Goal: Task Accomplishment & Management: Complete application form

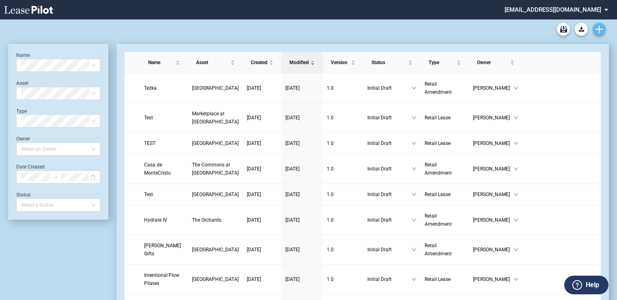
click at [599, 27] on icon "Create new document" at bounding box center [598, 29] width 7 height 7
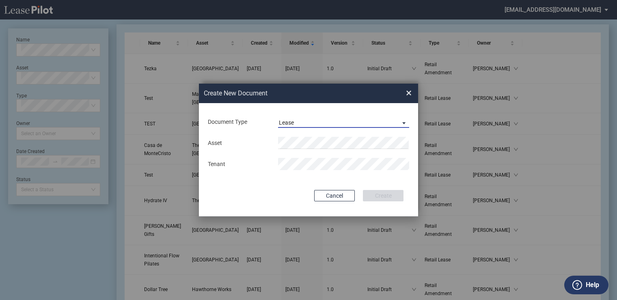
click at [360, 123] on span "Lease" at bounding box center [337, 123] width 116 height 8
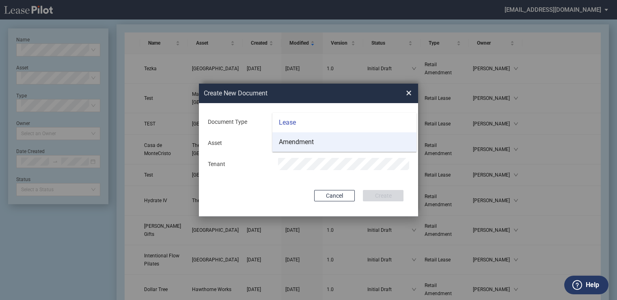
click at [317, 143] on md-option "Amendment" at bounding box center [344, 141] width 144 height 19
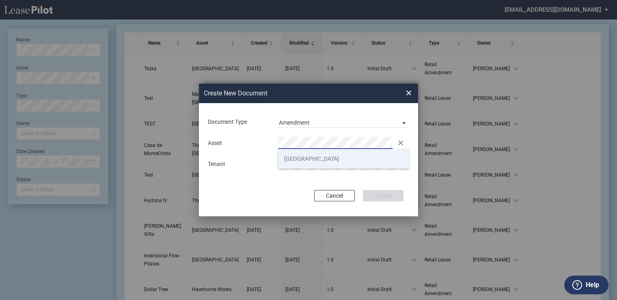
click at [310, 156] on span "[GEOGRAPHIC_DATA]" at bounding box center [311, 158] width 55 height 6
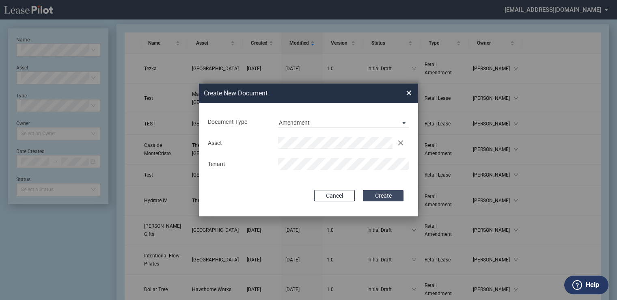
click at [385, 193] on button "Create" at bounding box center [383, 195] width 41 height 11
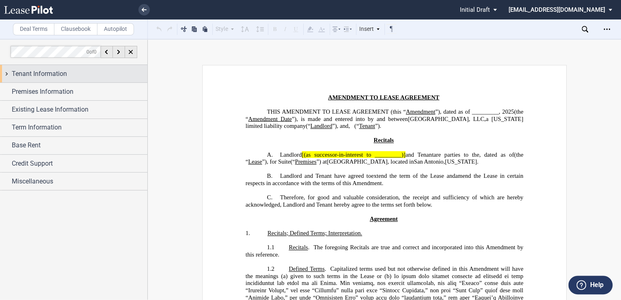
click at [56, 76] on span "Tenant Information" at bounding box center [39, 74] width 55 height 10
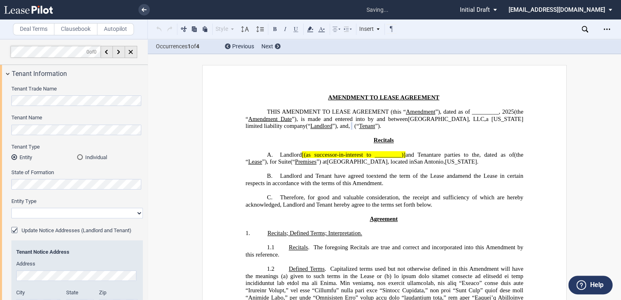
click at [65, 217] on select "Corporation Limited Liability Company General Partnership Limited Partnership O…" at bounding box center [76, 213] width 131 height 11
select select "corporation"
click at [11, 208] on select "Corporation Limited Liability Company General Partnership Limited Partnership O…" at bounding box center [76, 213] width 131 height 11
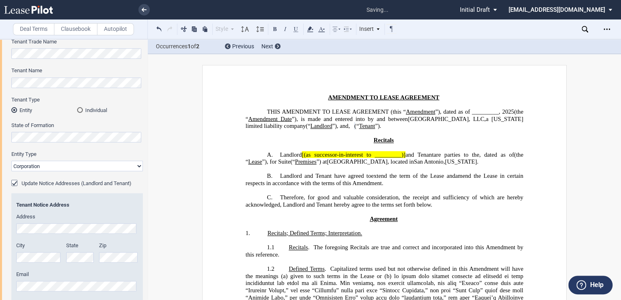
scroll to position [86, 0]
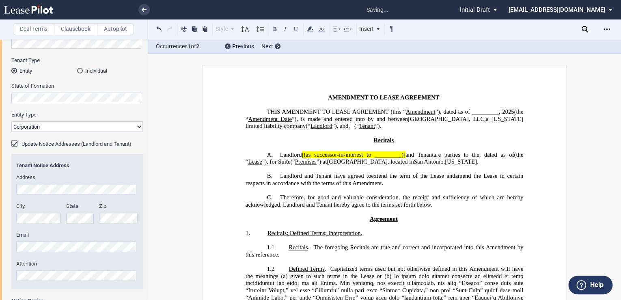
click at [15, 143] on div "Update Notice Addresses (Landlord and Tenant)" at bounding box center [15, 144] width 8 height 8
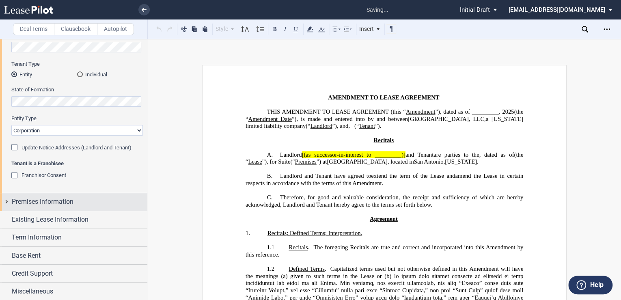
click at [67, 200] on span "Premises Information" at bounding box center [43, 202] width 62 height 10
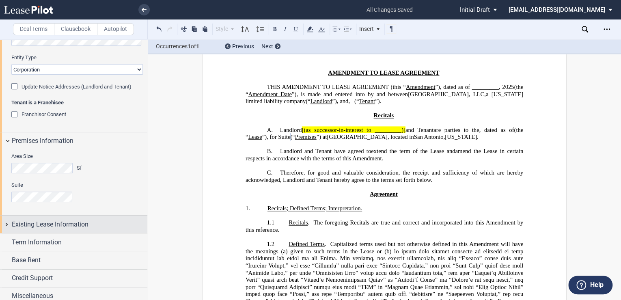
scroll to position [148, 0]
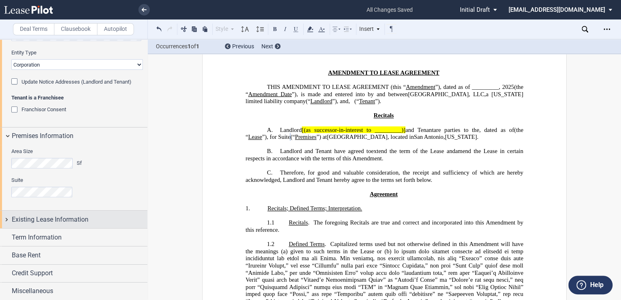
click at [71, 219] on span "Existing Lease Information" at bounding box center [50, 220] width 77 height 10
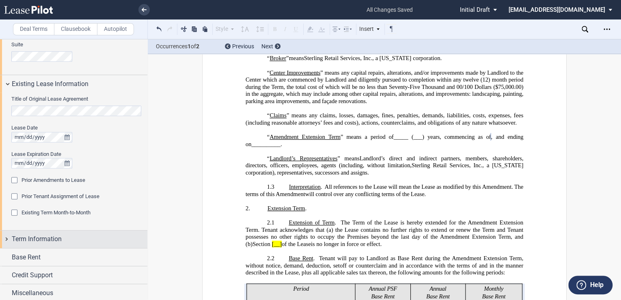
scroll to position [286, 0]
click at [52, 235] on span "Term Information" at bounding box center [37, 237] width 50 height 10
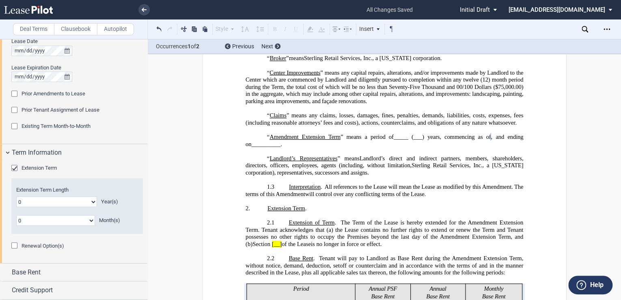
scroll to position [372, 0]
click at [16, 163] on div "Extension Term" at bounding box center [15, 167] width 8 height 8
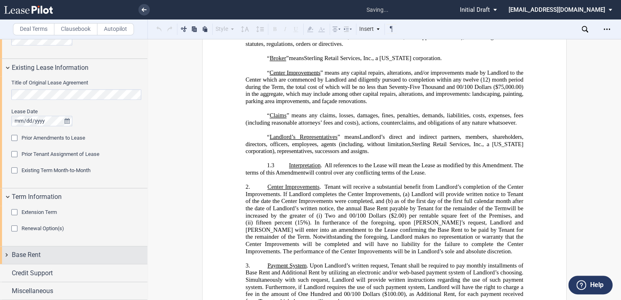
click at [48, 256] on div "Base Rent" at bounding box center [79, 255] width 135 height 10
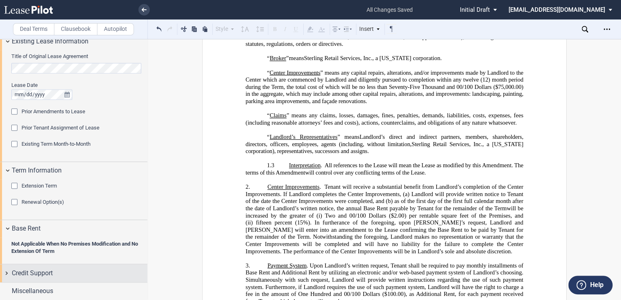
click at [42, 270] on span "Credit Support" at bounding box center [32, 273] width 41 height 10
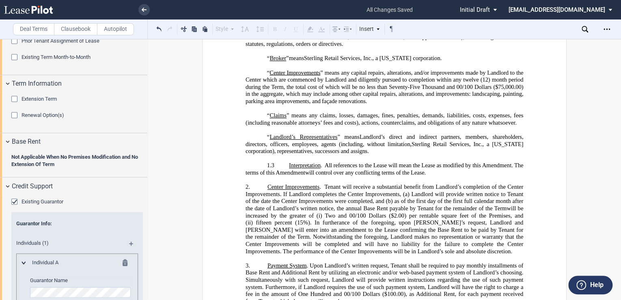
click at [16, 201] on div "Existing Guarantor" at bounding box center [15, 202] width 8 height 8
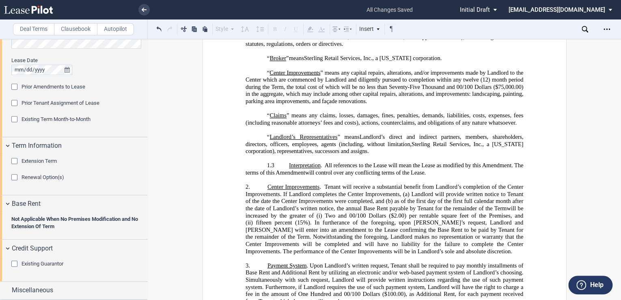
scroll to position [350, 0]
click at [32, 286] on span "Miscellaneous" at bounding box center [32, 291] width 41 height 10
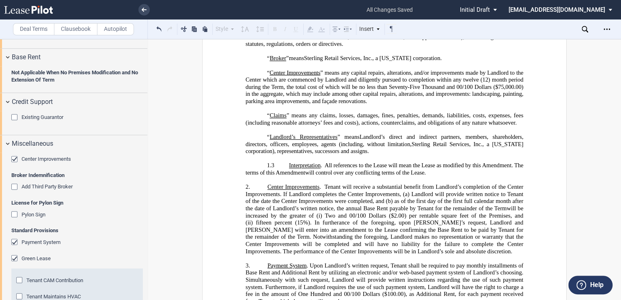
scroll to position [502, 0]
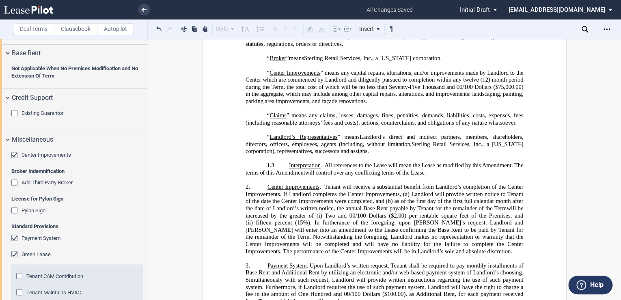
click at [14, 156] on div "Center Improvements" at bounding box center [15, 156] width 8 height 8
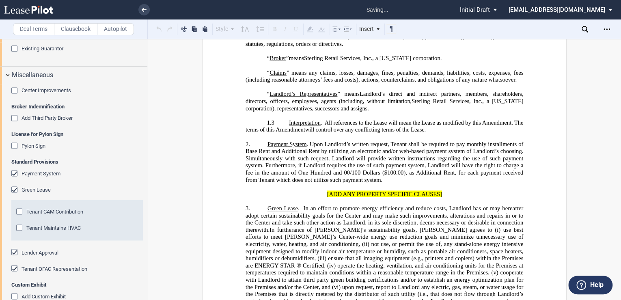
scroll to position [567, 0]
click at [16, 172] on div "Payment System" at bounding box center [15, 174] width 8 height 8
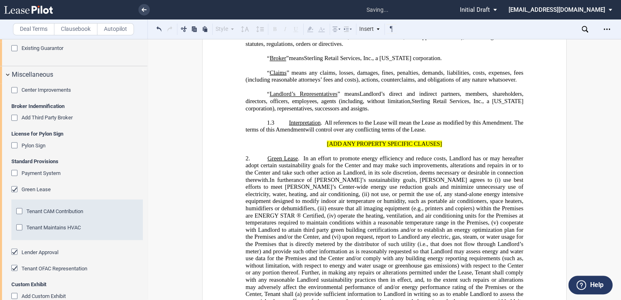
click at [13, 188] on div "Green Lease" at bounding box center [15, 190] width 8 height 8
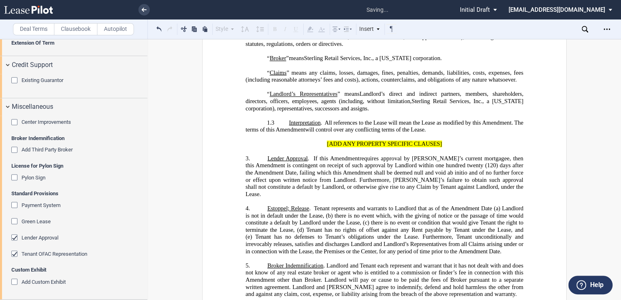
scroll to position [534, 0]
click at [15, 239] on div "Lender Approval" at bounding box center [15, 239] width 8 height 8
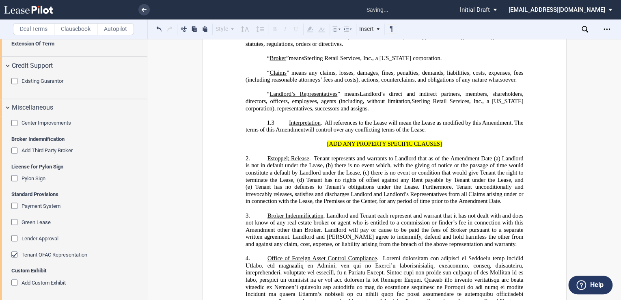
click at [14, 253] on div "Tenant OFAC Representation" at bounding box center [15, 255] width 8 height 8
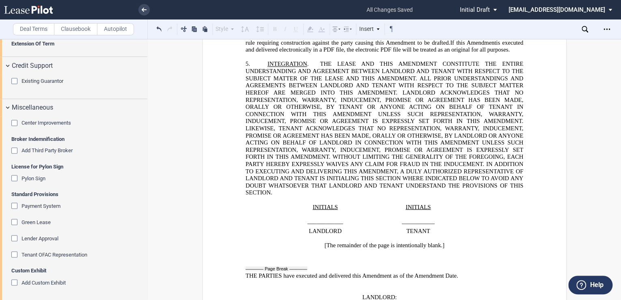
scroll to position [561, 0]
click at [605, 32] on icon "Open Lease options menu" at bounding box center [606, 29] width 6 height 6
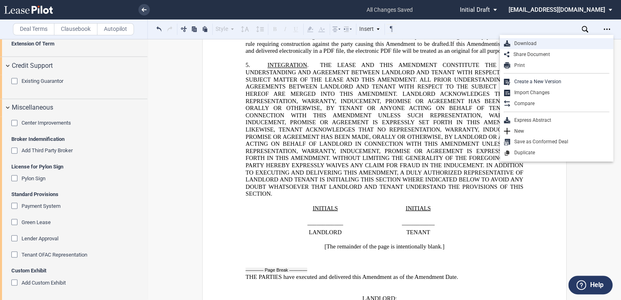
click at [511, 41] on div "Download" at bounding box center [559, 43] width 99 height 7
